Goal: Information Seeking & Learning: Compare options

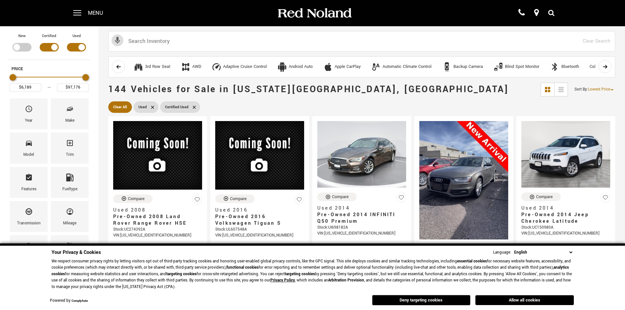
click at [570, 252] on select "English Spanish / Español English / United Kingdom Korean / 한국어 Vietnamese / Ti…" at bounding box center [542, 252] width 61 height 7
drag, startPoint x: 597, startPoint y: 99, endPoint x: 590, endPoint y: 99, distance: 7.5
click at [597, 99] on div "144 Vehicles for Sale in Colorado Springs, CO Sort By : Lowest Price Lowest Pri…" at bounding box center [361, 89] width 526 height 20
click at [64, 115] on div "Make" at bounding box center [70, 113] width 38 height 31
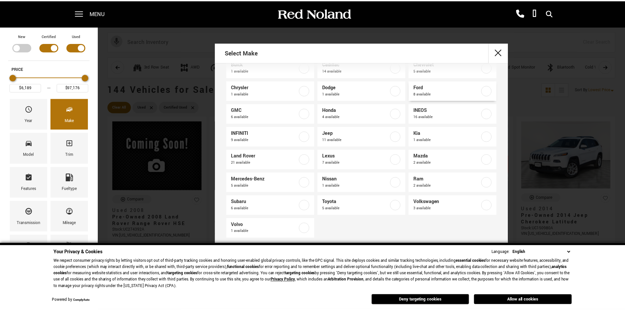
scroll to position [41, 0]
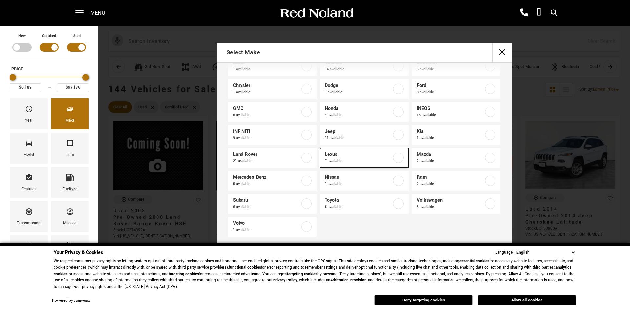
click at [396, 156] on label at bounding box center [398, 157] width 10 height 10
type input "$25,678"
type input "$60,787"
checkbox input "true"
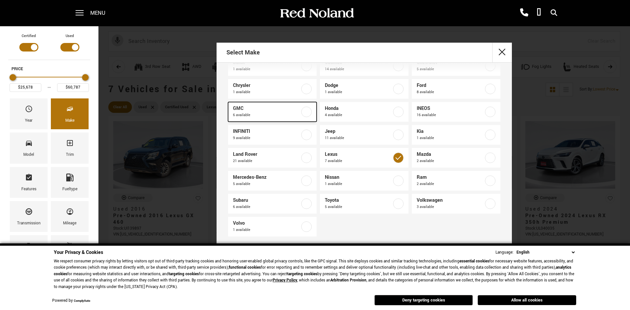
click at [305, 111] on label at bounding box center [306, 112] width 10 height 10
type input "$64,689"
checkbox input "true"
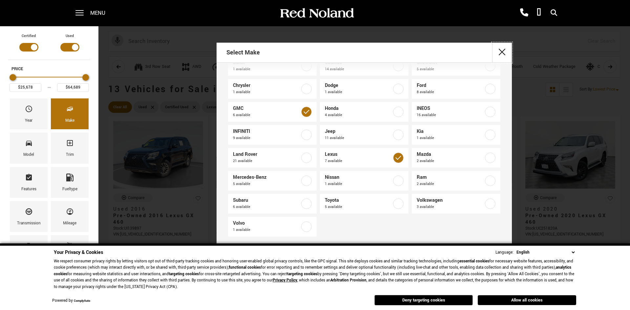
click at [506, 52] on button "close" at bounding box center [502, 53] width 20 height 20
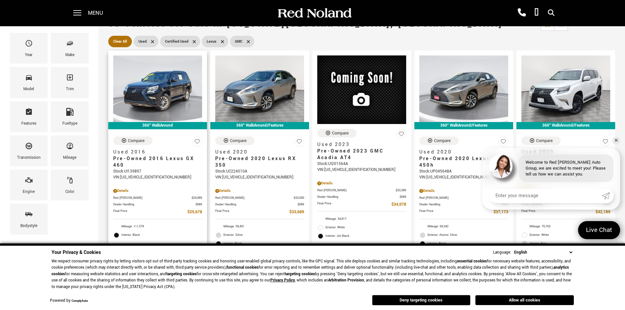
scroll to position [66, 0]
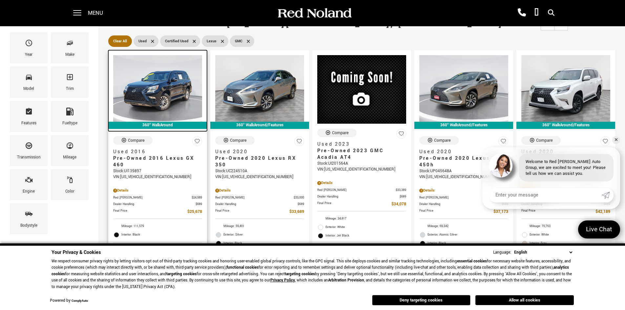
click at [166, 96] on img at bounding box center [157, 88] width 89 height 67
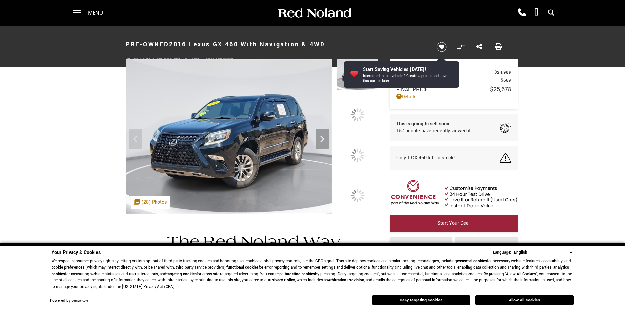
click at [320, 139] on icon "Next" at bounding box center [321, 138] width 13 height 13
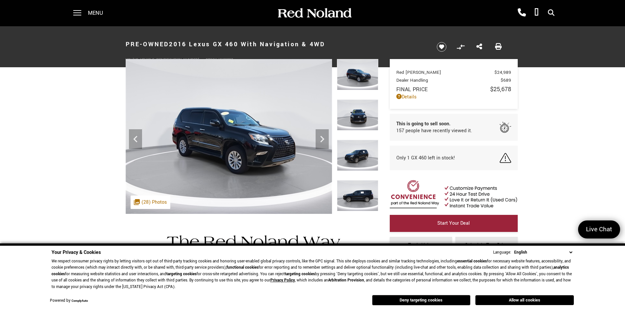
click at [320, 139] on icon "Next" at bounding box center [321, 138] width 13 height 13
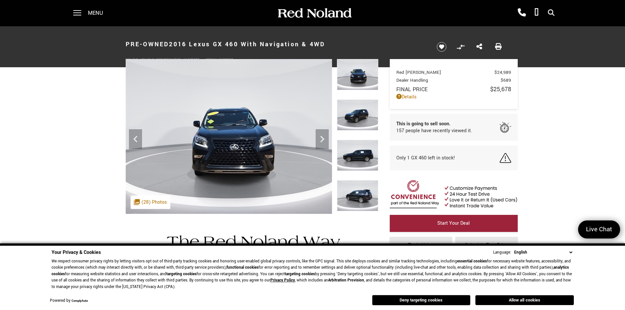
click at [320, 139] on icon "Next" at bounding box center [321, 138] width 13 height 13
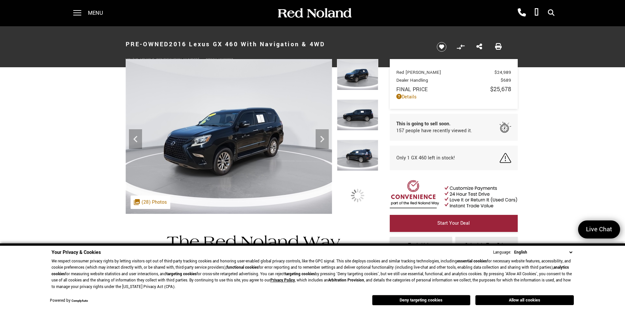
click at [320, 139] on icon "Next" at bounding box center [321, 138] width 13 height 13
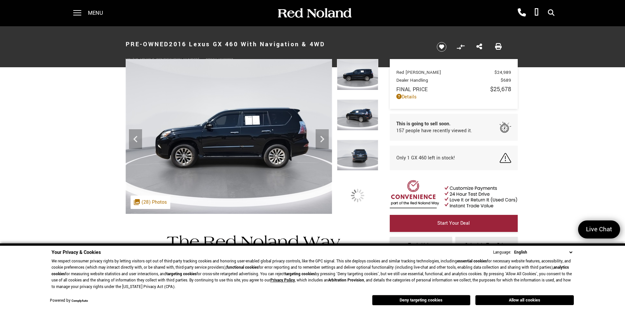
click at [320, 139] on icon "Next" at bounding box center [321, 138] width 13 height 13
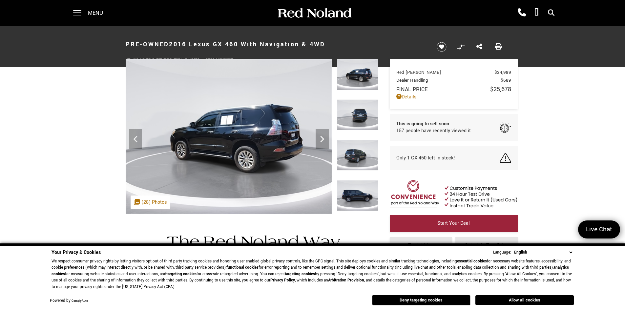
click at [320, 139] on icon "Next" at bounding box center [321, 138] width 13 height 13
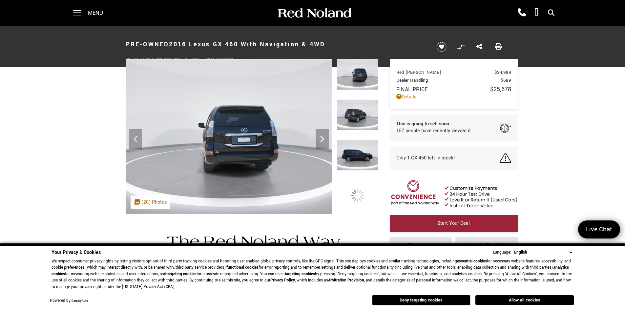
click at [320, 139] on icon "Next" at bounding box center [321, 138] width 13 height 13
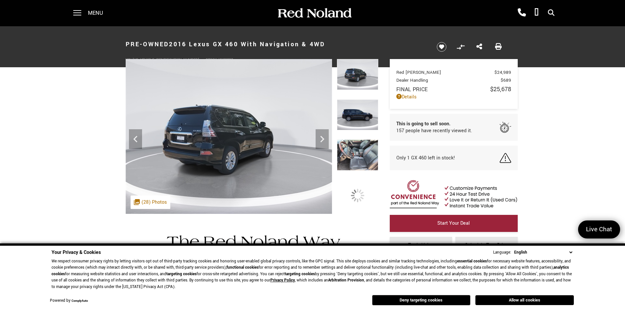
click at [320, 139] on icon "Next" at bounding box center [321, 138] width 13 height 13
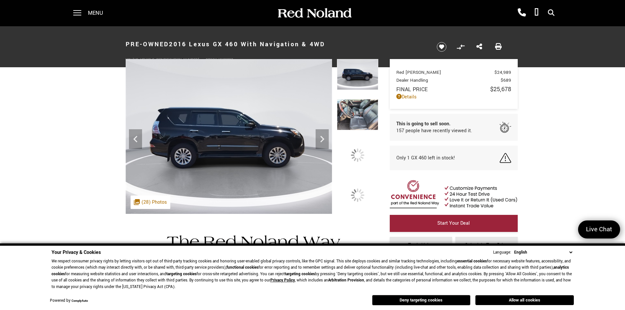
click at [320, 139] on icon "Next" at bounding box center [321, 138] width 13 height 13
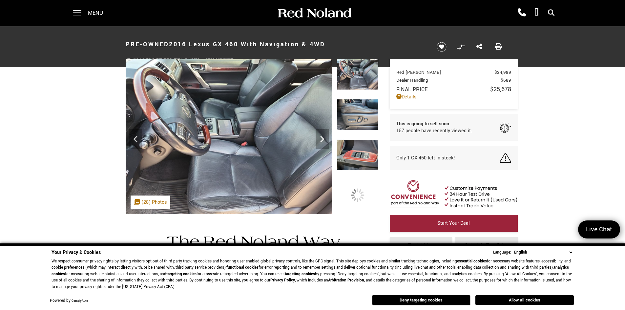
click at [320, 139] on icon "Next" at bounding box center [321, 138] width 13 height 13
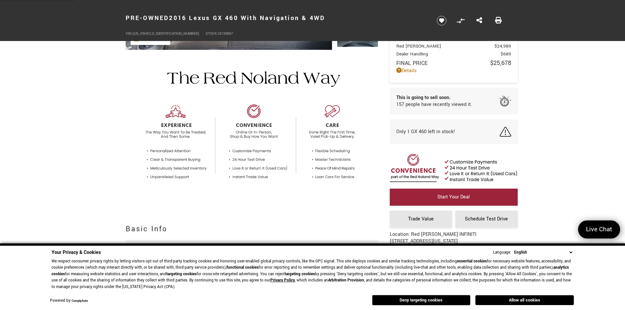
scroll to position [197, 0]
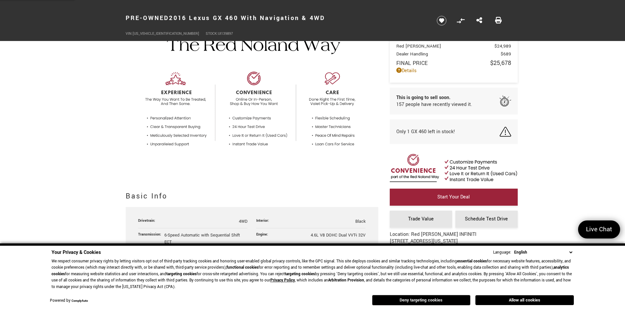
click at [452, 299] on button "Deny targeting cookies" at bounding box center [421, 300] width 98 height 10
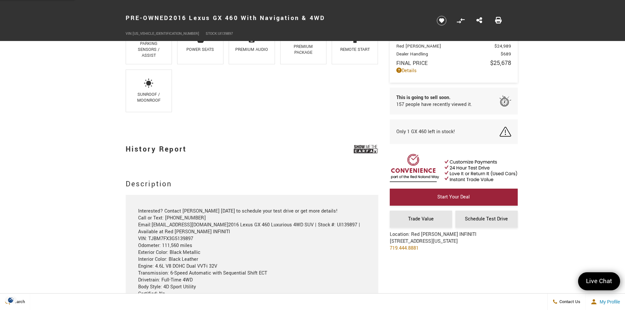
scroll to position [590, 0]
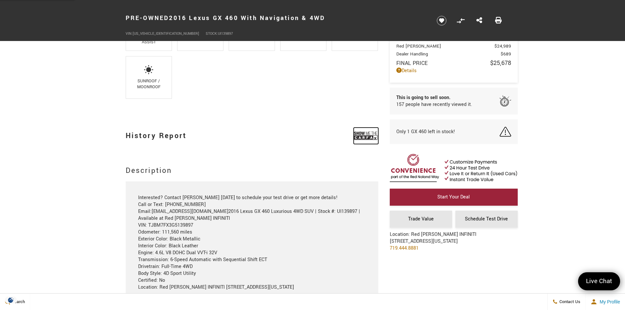
click at [366, 137] on img at bounding box center [366, 136] width 25 height 16
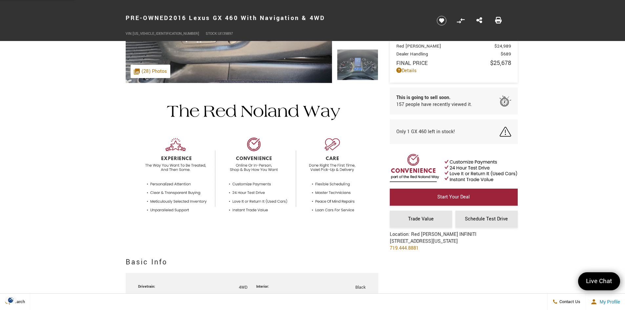
scroll to position [131, 0]
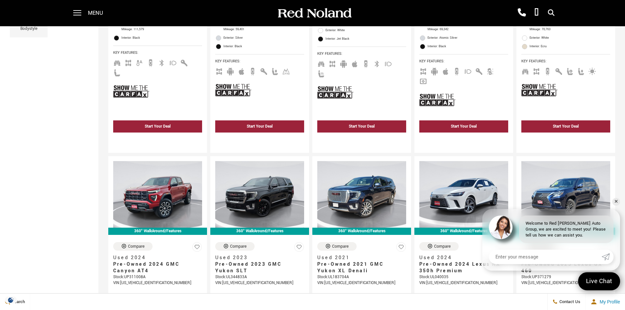
scroll to position [66, 0]
